Goal: Find specific page/section: Find specific page/section

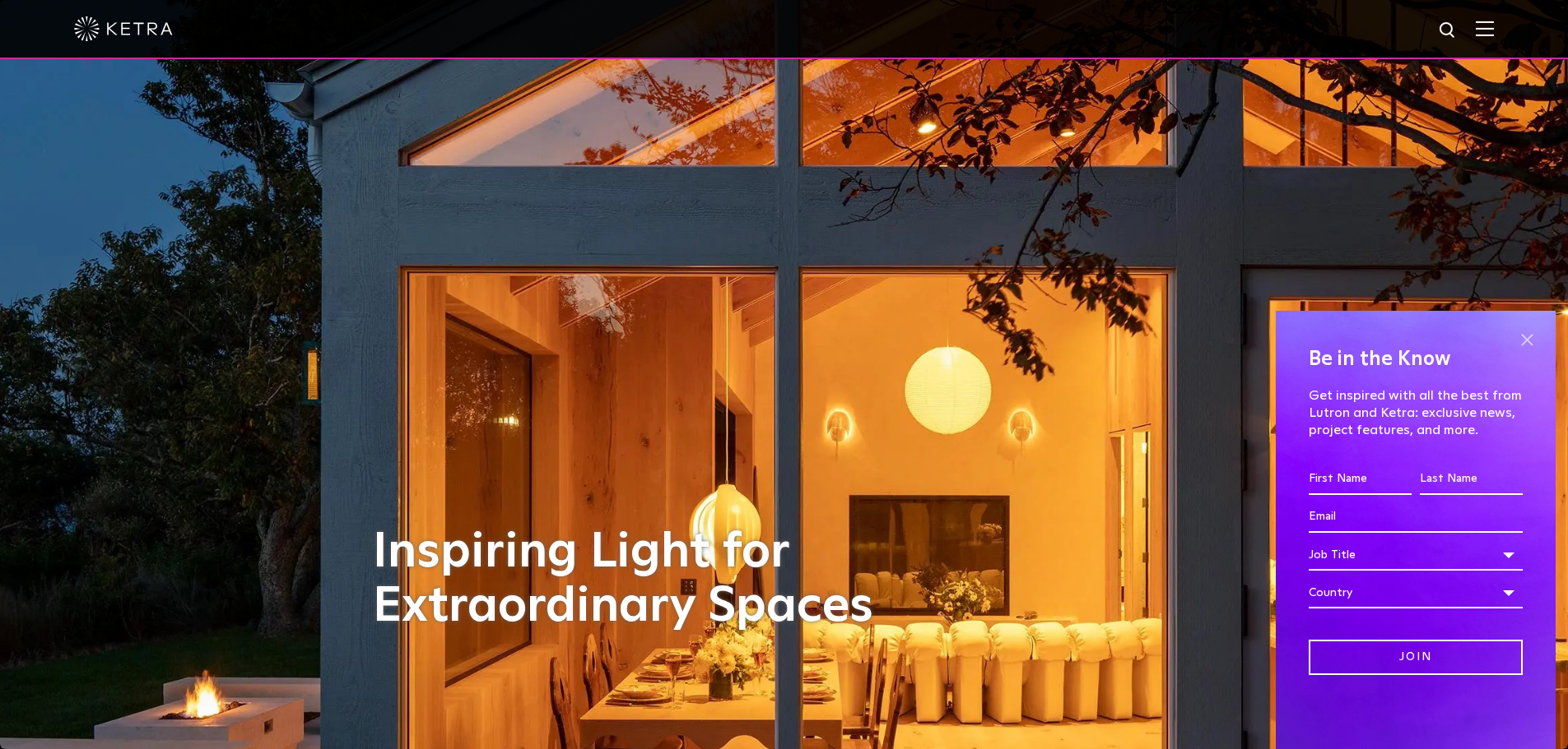
click at [1522, 333] on span at bounding box center [1526, 340] width 25 height 25
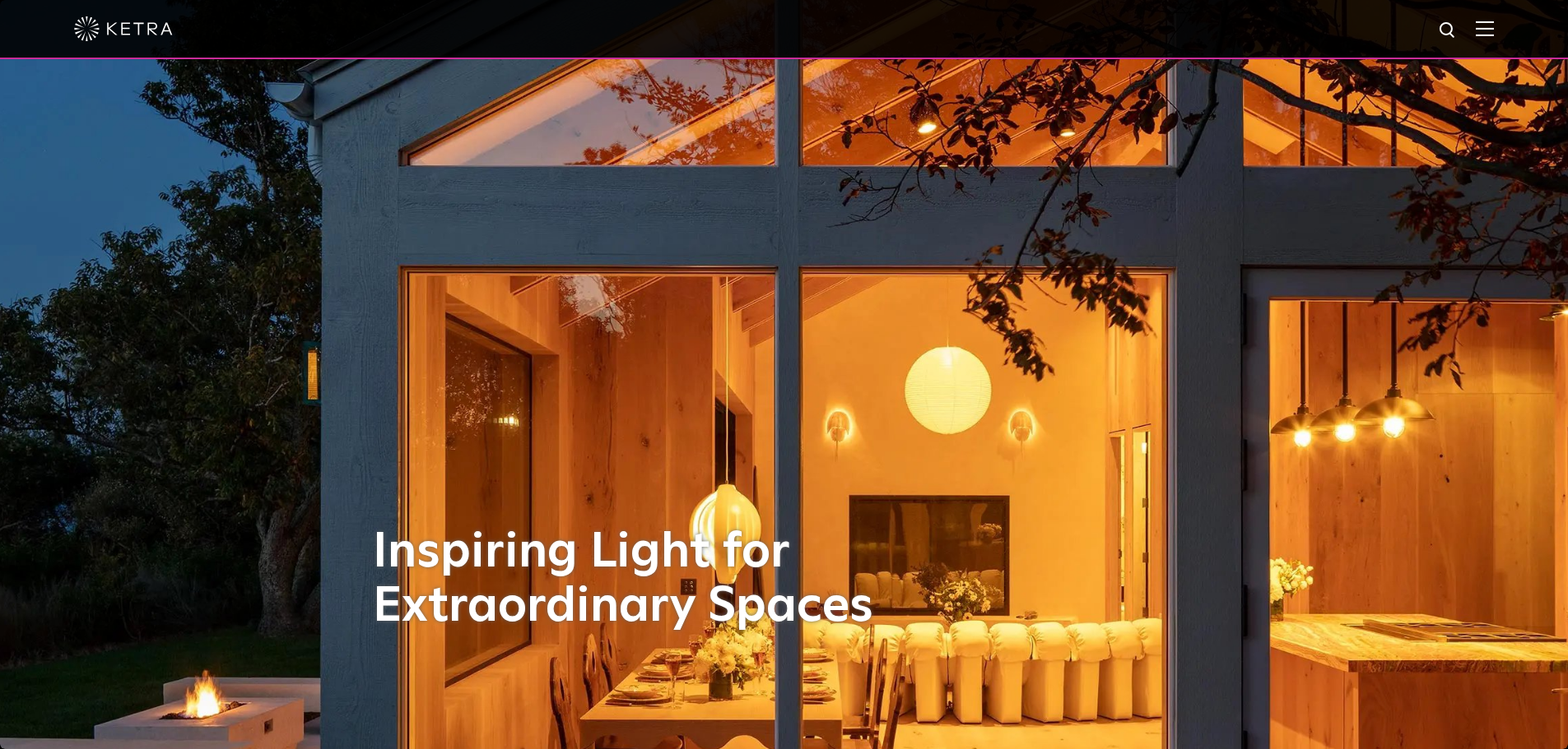
click at [1493, 31] on img at bounding box center [1485, 29] width 18 height 16
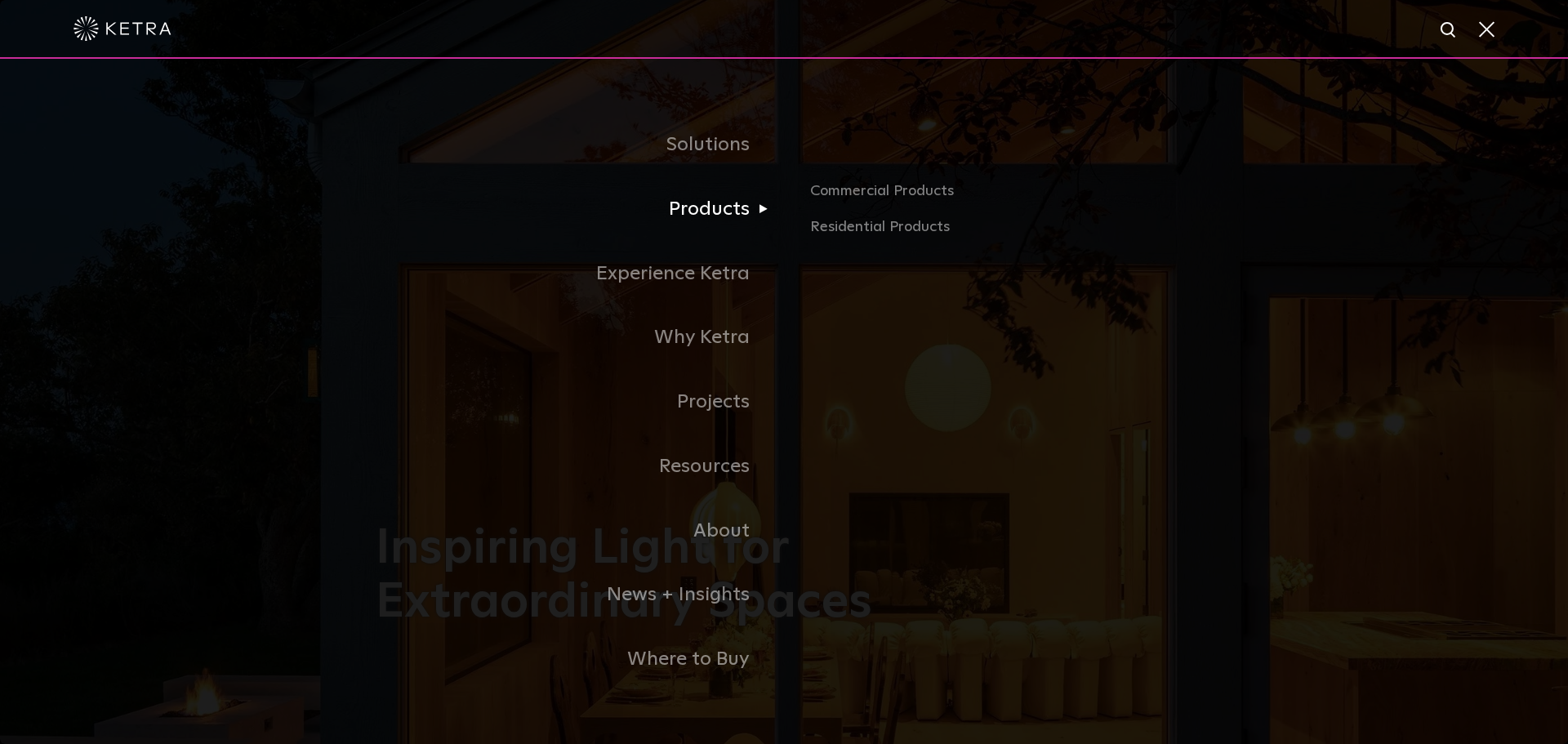
click at [722, 197] on link "Products" at bounding box center [580, 209] width 408 height 64
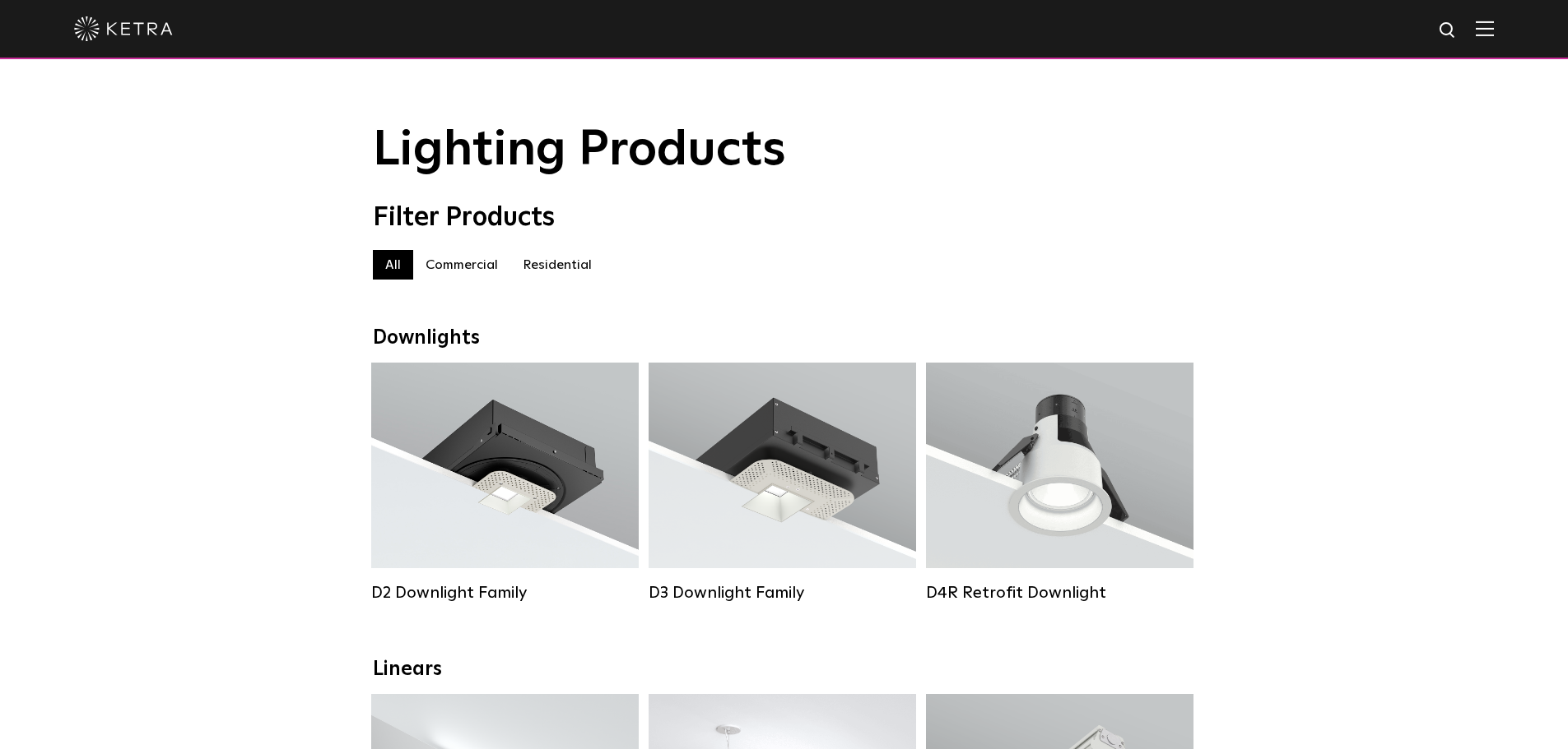
click at [543, 269] on label "Residential" at bounding box center [556, 265] width 93 height 30
